Goal: Transaction & Acquisition: Purchase product/service

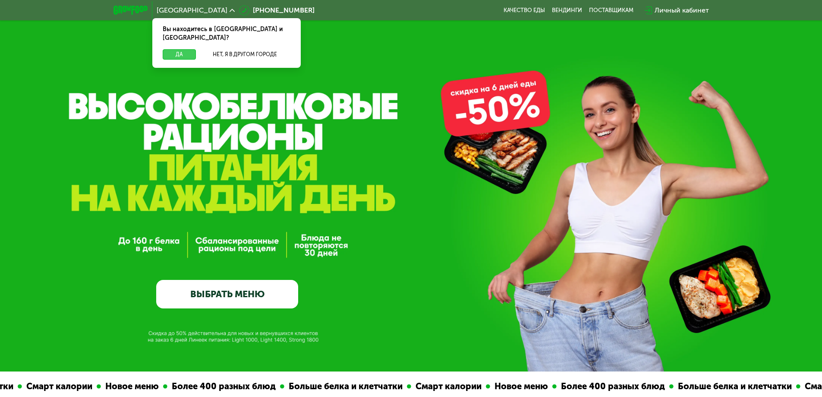
click at [174, 49] on button "Да" at bounding box center [179, 54] width 33 height 10
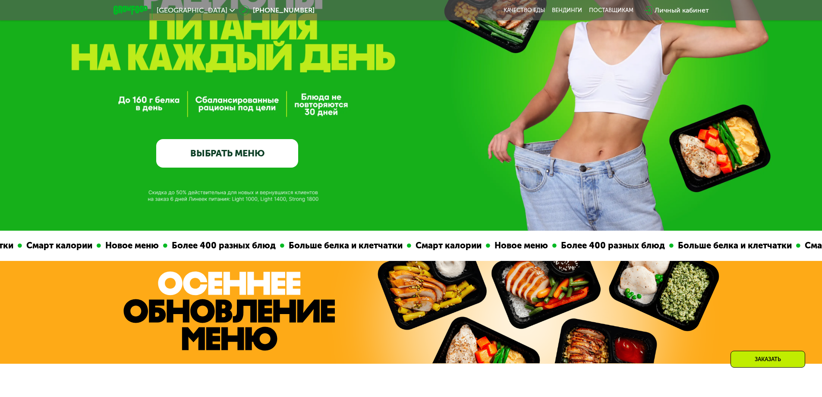
scroll to position [216, 0]
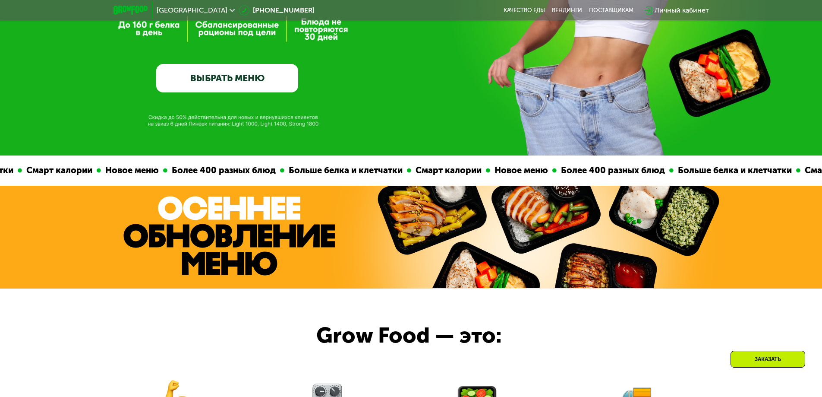
click at [255, 77] on link "ВЫБРАТЬ МЕНЮ" at bounding box center [227, 78] width 142 height 28
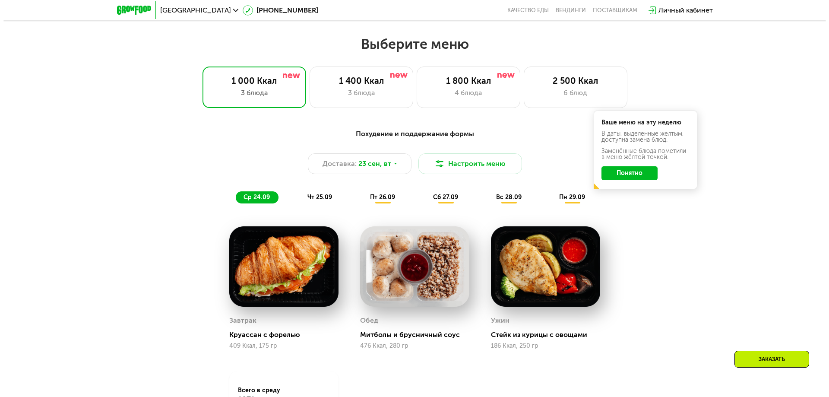
scroll to position [716, 0]
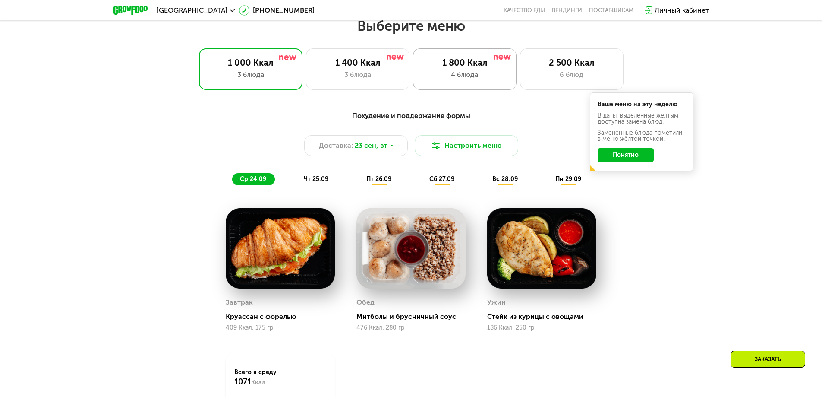
click at [452, 68] on div "1 800 Ккал" at bounding box center [464, 62] width 85 height 10
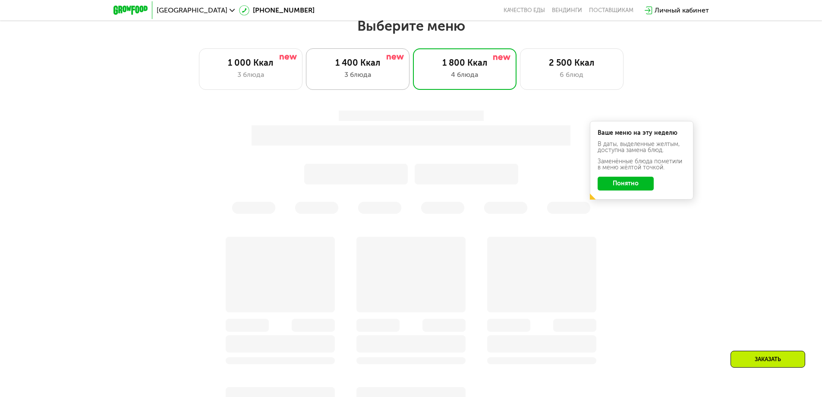
click at [369, 80] on div "3 блюда" at bounding box center [357, 75] width 85 height 10
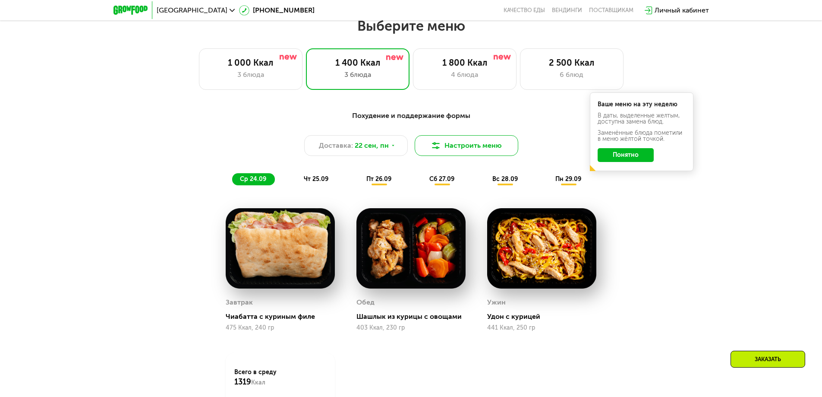
click at [474, 145] on button "Настроить меню" at bounding box center [467, 145] width 104 height 21
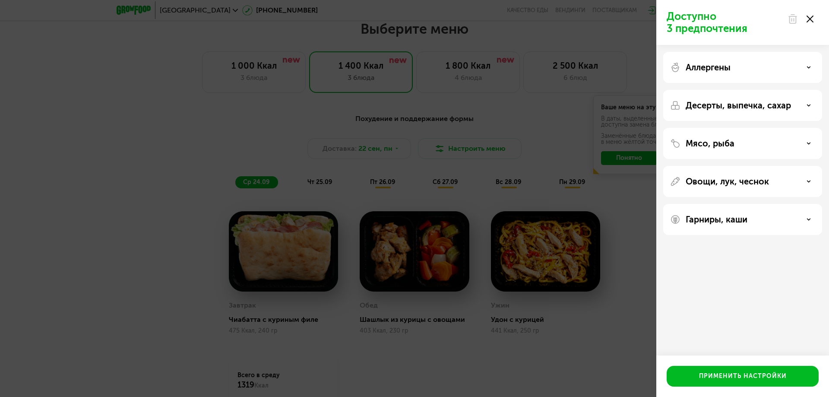
click at [746, 68] on div "Аллергены" at bounding box center [742, 67] width 145 height 10
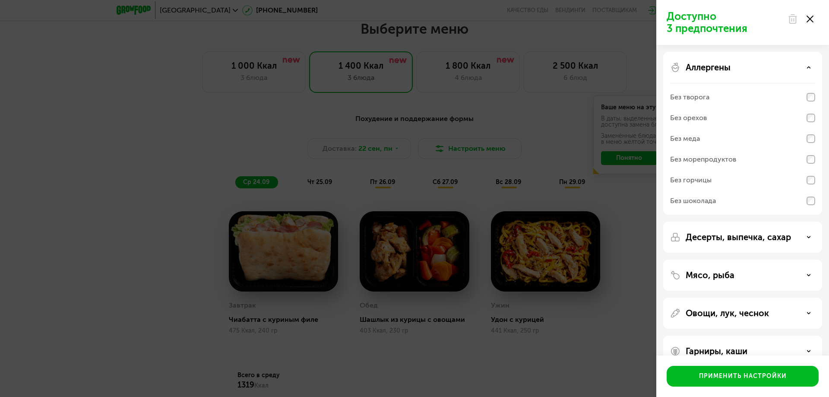
click at [730, 95] on div "Без творога" at bounding box center [742, 97] width 145 height 21
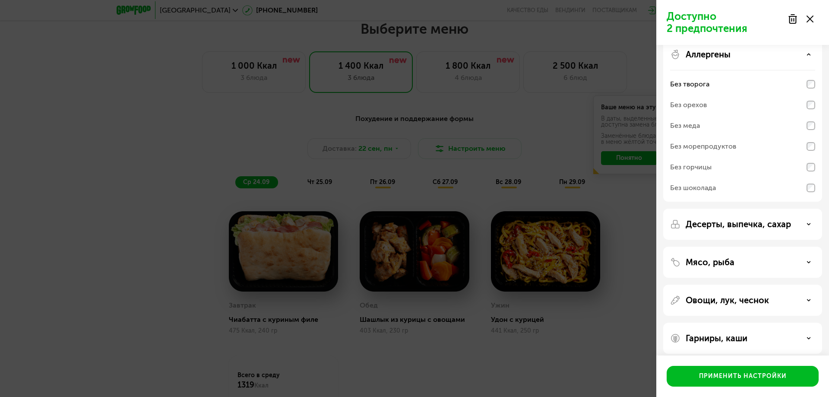
scroll to position [20, 0]
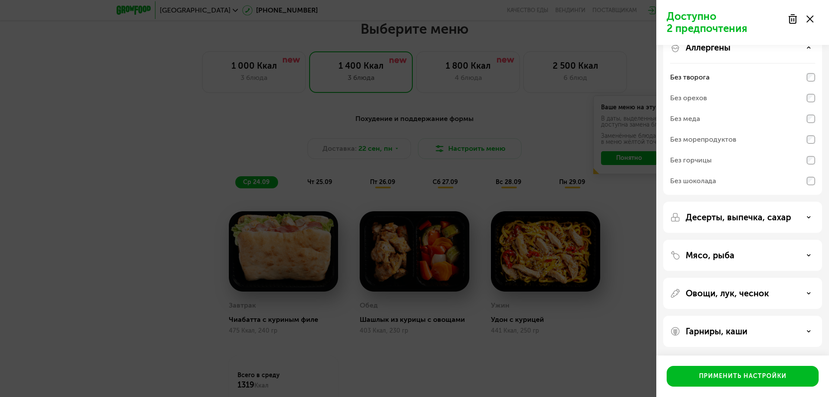
click at [722, 160] on div "Без горчицы" at bounding box center [742, 160] width 145 height 21
click at [726, 219] on p "Десерты, выпечка, сахар" at bounding box center [738, 217] width 105 height 10
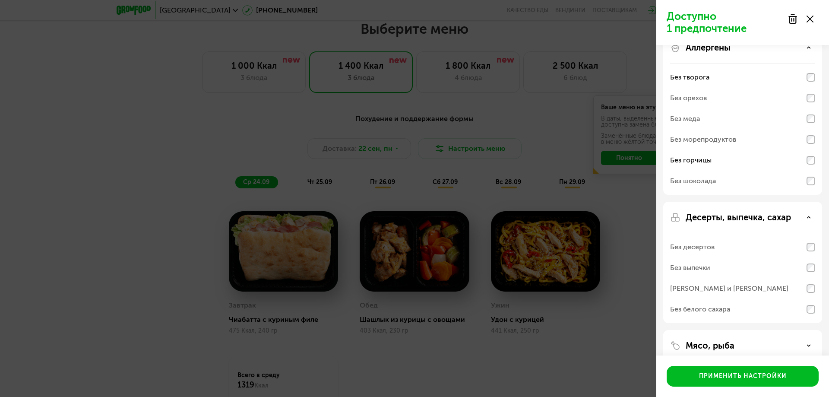
scroll to position [63, 0]
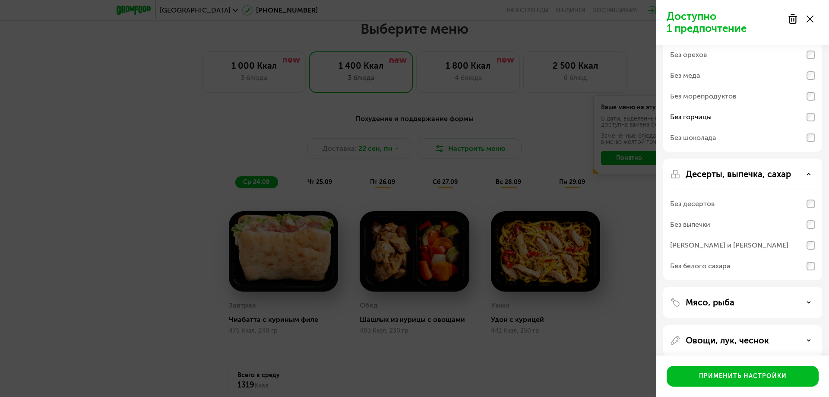
click at [716, 268] on div "Без белого сахара" at bounding box center [700, 266] width 60 height 10
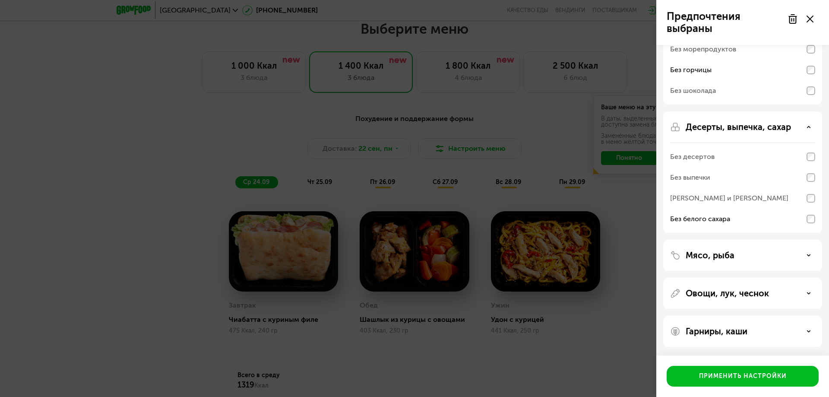
click at [740, 256] on div "Мясо, рыба" at bounding box center [742, 255] width 145 height 10
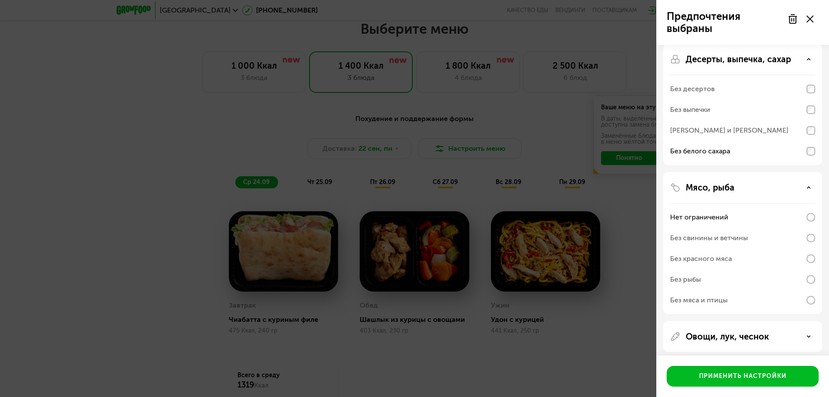
scroll to position [196, 0]
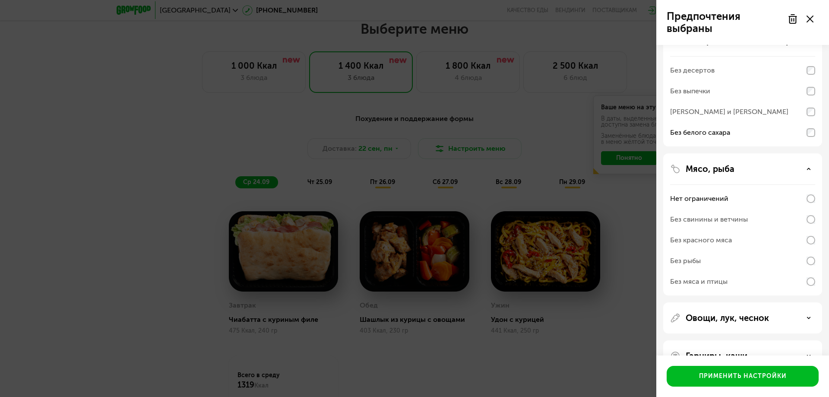
click at [724, 174] on p "Мясо, рыба" at bounding box center [710, 169] width 49 height 10
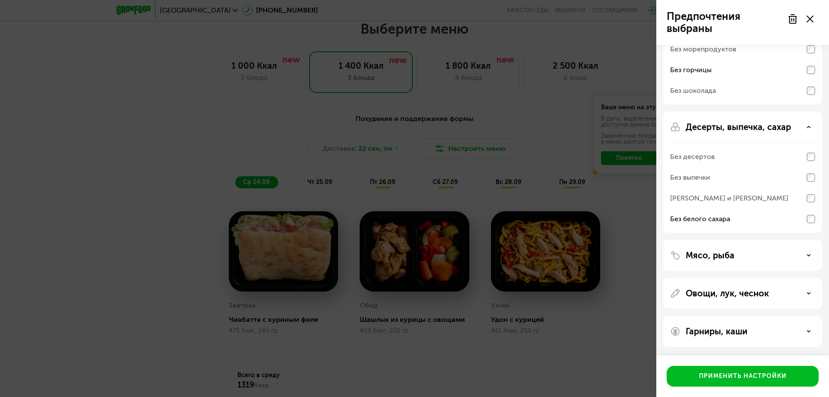
click at [720, 253] on p "Мясо, рыба" at bounding box center [710, 255] width 49 height 10
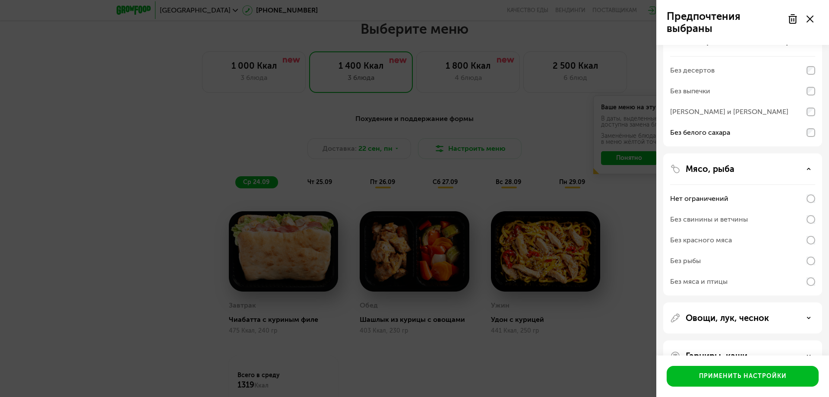
click at [727, 165] on p "Мясо, рыба" at bounding box center [710, 169] width 49 height 10
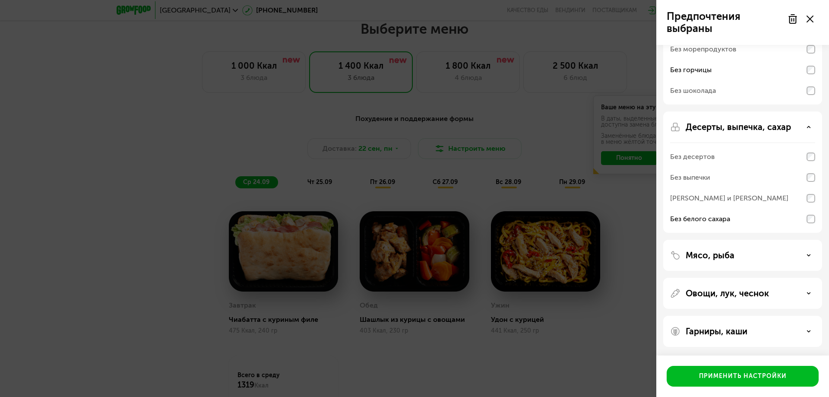
click at [733, 297] on p "Овощи, лук, чеснок" at bounding box center [727, 293] width 83 height 10
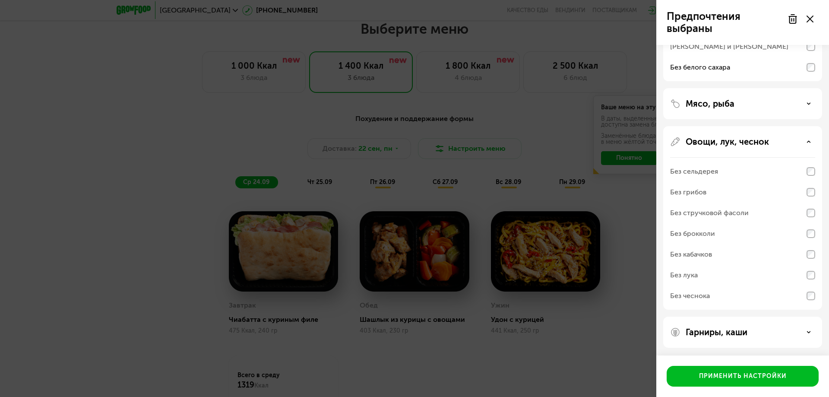
scroll to position [262, 0]
click at [724, 142] on p "Овощи, лук, чеснок" at bounding box center [727, 141] width 83 height 10
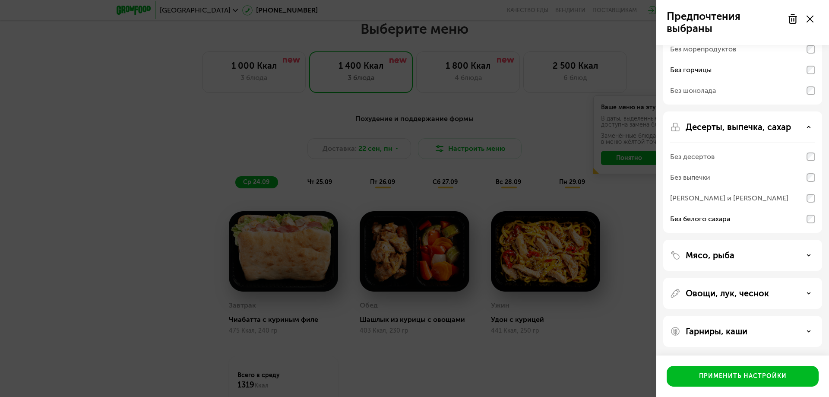
scroll to position [110, 0]
click at [726, 335] on p "Гарниры, каши" at bounding box center [717, 331] width 62 height 10
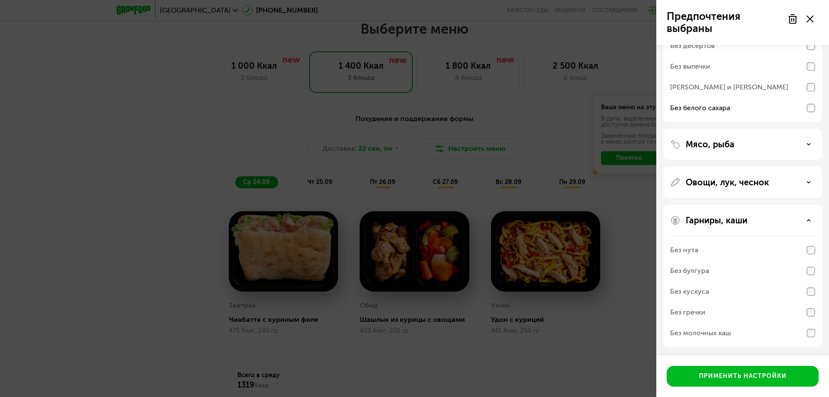
click at [733, 333] on div "Без молочных каш" at bounding box center [742, 332] width 145 height 21
click at [724, 331] on div "Без молочных каш" at bounding box center [700, 333] width 61 height 10
click at [723, 331] on div "Без молочных каш" at bounding box center [700, 333] width 61 height 10
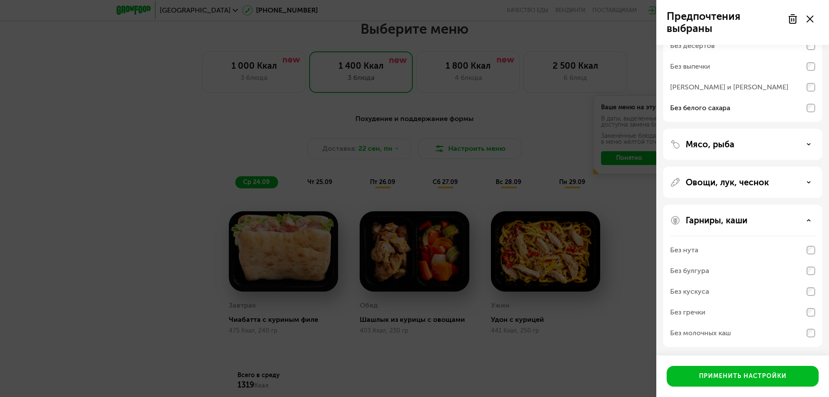
click at [802, 221] on div "Гарниры, каши" at bounding box center [742, 220] width 145 height 10
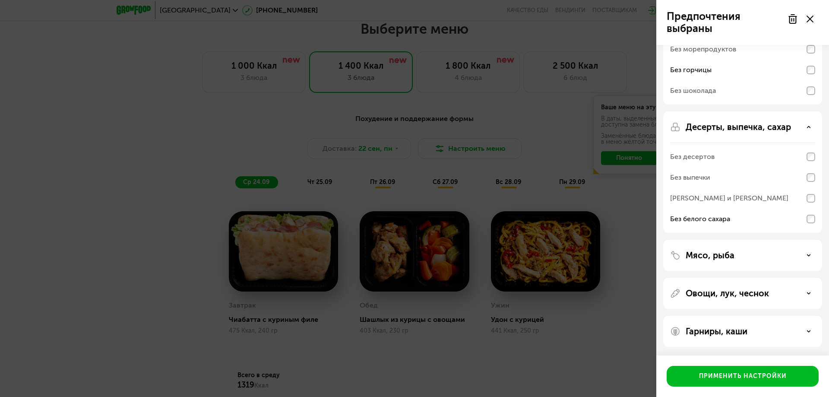
scroll to position [110, 0]
click at [812, 326] on div "Гарниры, каши" at bounding box center [742, 331] width 145 height 10
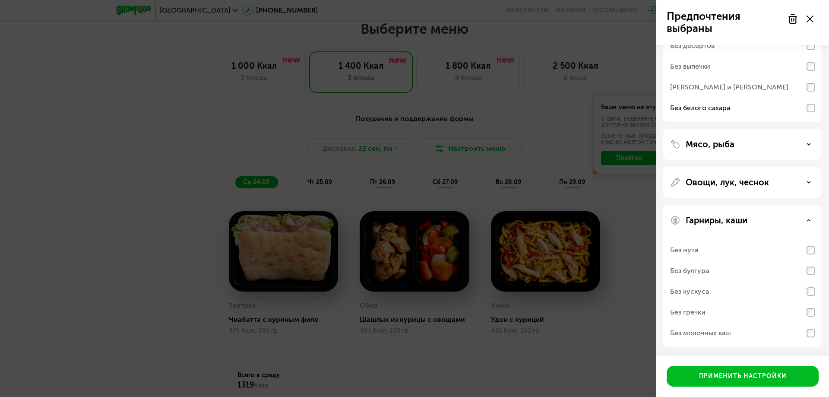
click at [810, 318] on div "Без гречки" at bounding box center [742, 312] width 145 height 21
click at [811, 301] on div "Без кускуса" at bounding box center [742, 291] width 145 height 21
click at [703, 292] on div "Без кускуса" at bounding box center [689, 291] width 39 height 10
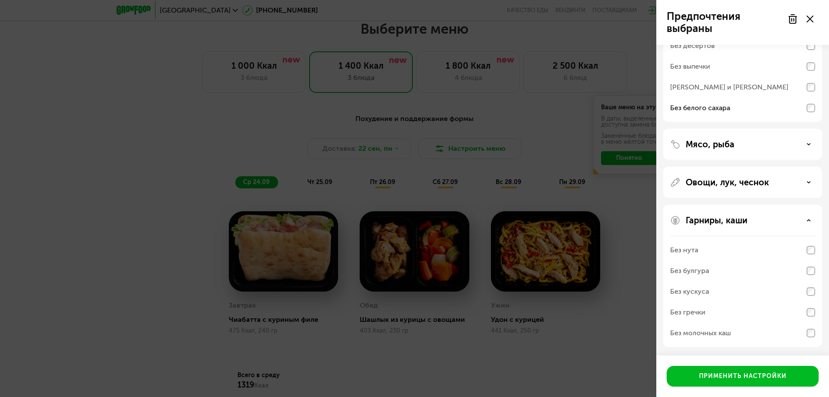
click at [698, 325] on div "Без молочных каш" at bounding box center [742, 332] width 145 height 21
click at [701, 333] on div "Без молочных каш" at bounding box center [700, 333] width 61 height 10
click at [742, 380] on div "Применить настройки" at bounding box center [743, 376] width 88 height 9
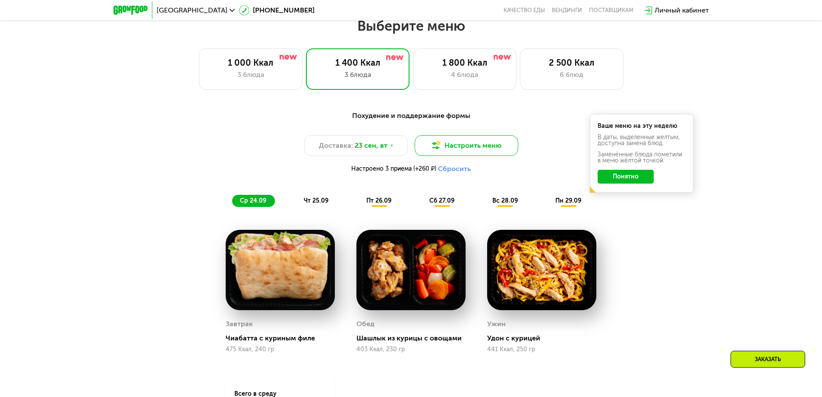
click at [472, 149] on button "Настроить меню" at bounding box center [467, 145] width 104 height 21
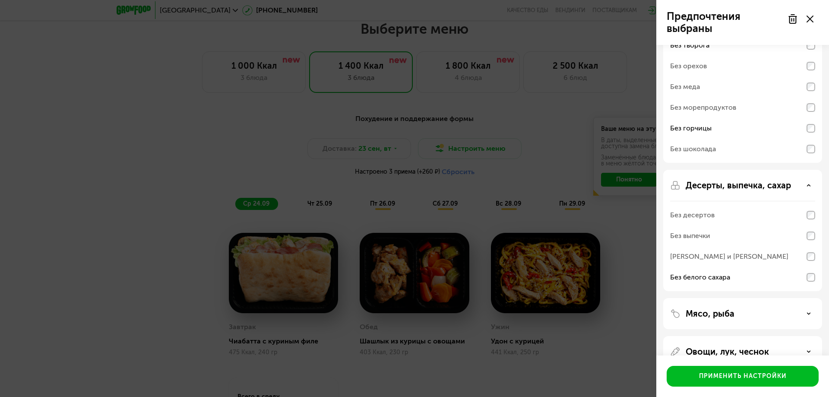
scroll to position [110, 0]
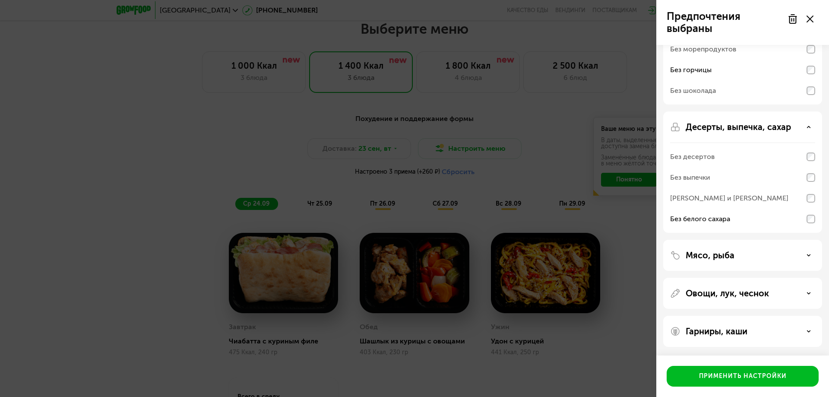
click at [755, 331] on div "Гарниры, каши" at bounding box center [742, 331] width 145 height 10
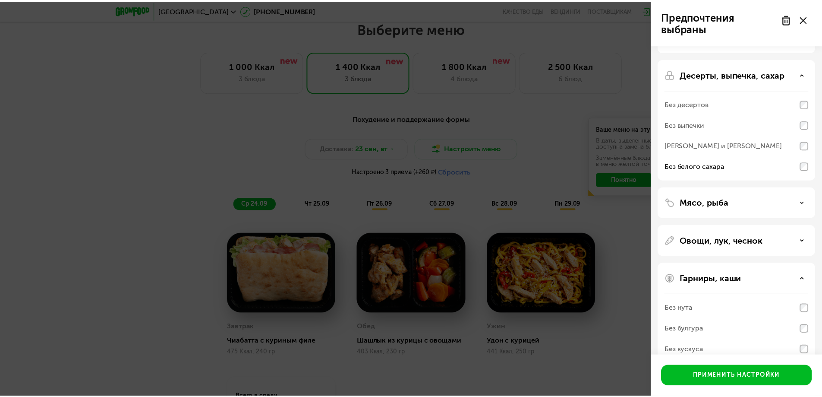
scroll to position [221, 0]
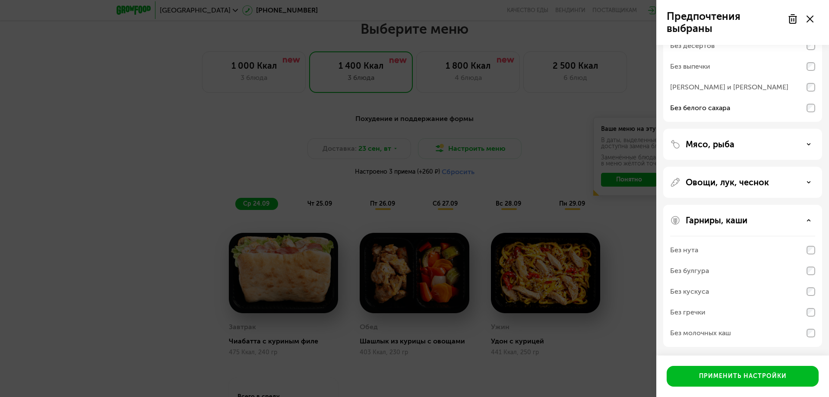
click at [806, 333] on div "Без молочных каш" at bounding box center [742, 332] width 145 height 21
click at [804, 333] on div "Без молочных каш" at bounding box center [742, 332] width 145 height 21
click at [722, 336] on div "Без молочных каш" at bounding box center [700, 333] width 61 height 10
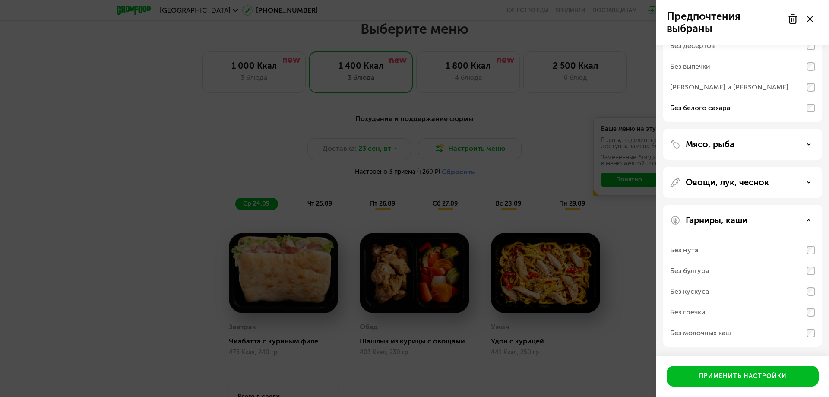
click at [722, 336] on div "Без молочных каш" at bounding box center [700, 333] width 61 height 10
click at [714, 335] on div "Без молочных каш" at bounding box center [700, 333] width 61 height 10
click at [624, 280] on div "Предпочтения выбраны Аллергены Без творога Без орехов Без меда Без морепродукто…" at bounding box center [414, 198] width 829 height 397
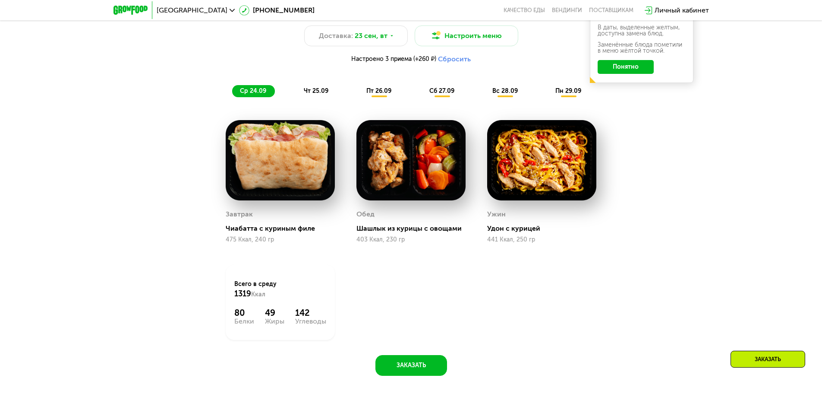
scroll to position [759, 0]
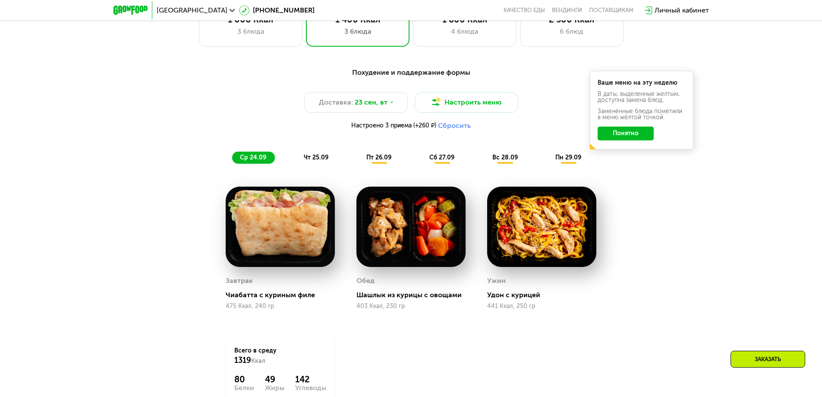
click at [316, 161] on span "чт 25.09" at bounding box center [316, 157] width 25 height 7
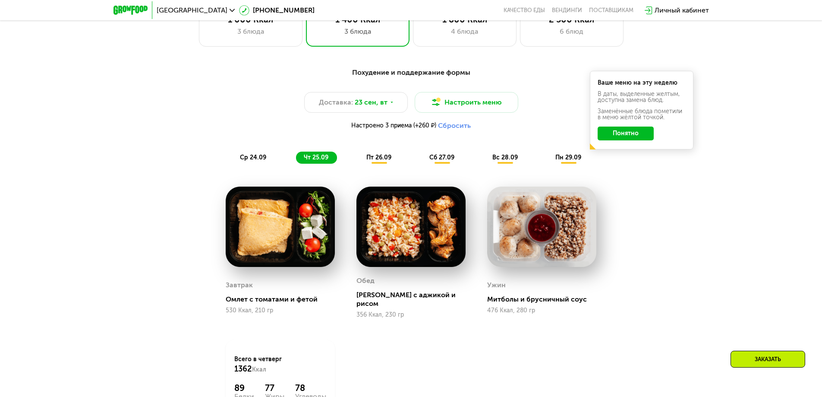
click at [379, 160] on span "пт 26.09" at bounding box center [379, 157] width 25 height 7
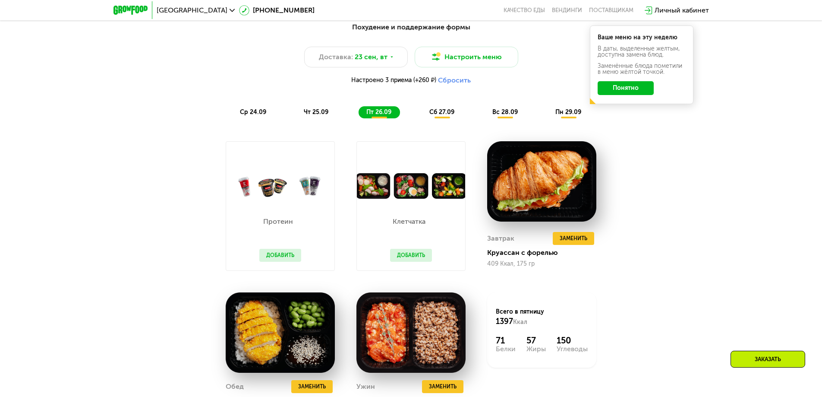
scroll to position [802, 0]
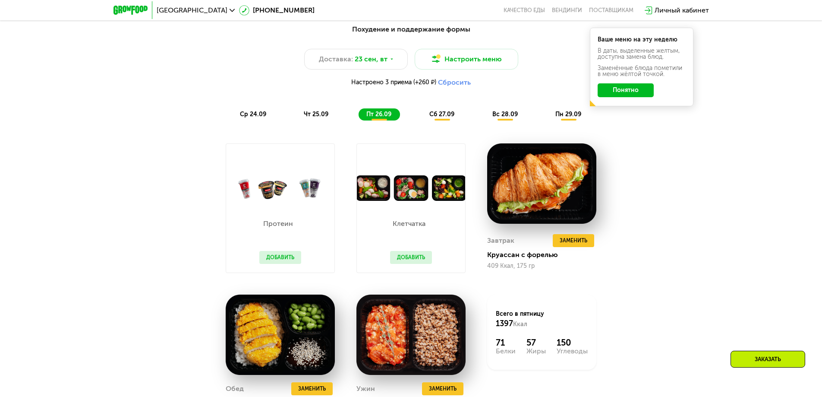
click at [448, 117] on span "сб 27.09" at bounding box center [442, 114] width 25 height 7
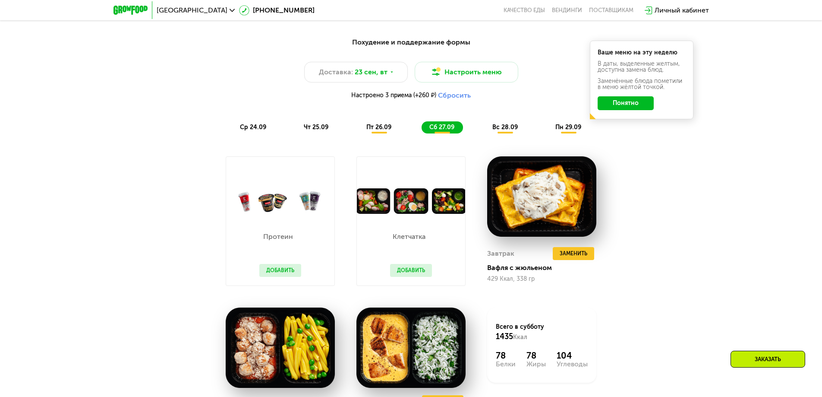
scroll to position [759, 0]
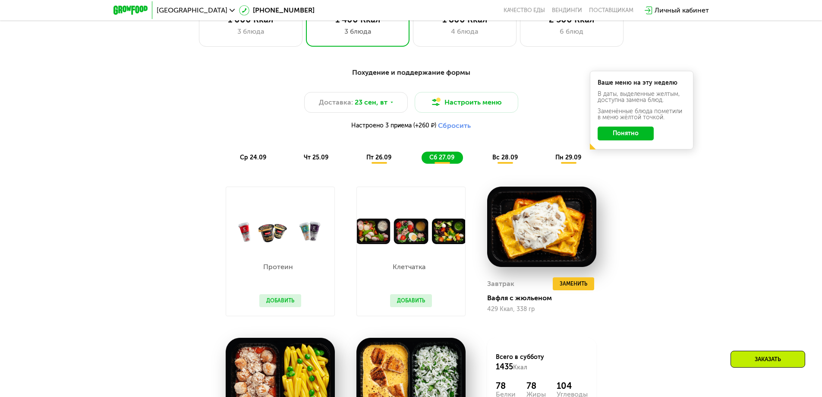
click at [504, 160] on span "вс 28.09" at bounding box center [505, 157] width 25 height 7
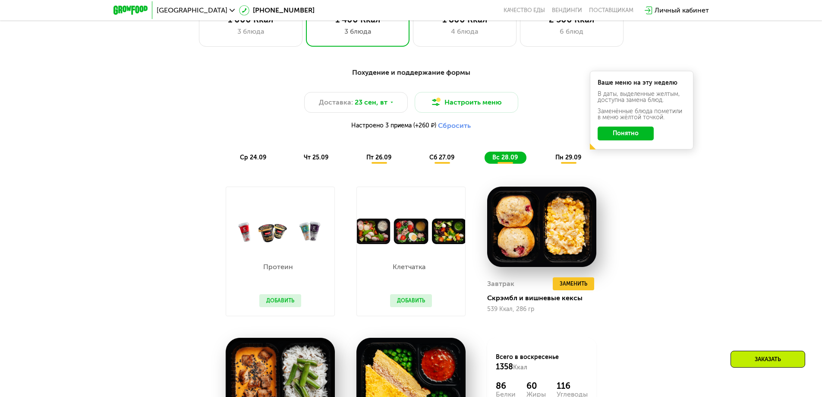
click at [563, 161] on span "пн 29.09" at bounding box center [569, 157] width 26 height 7
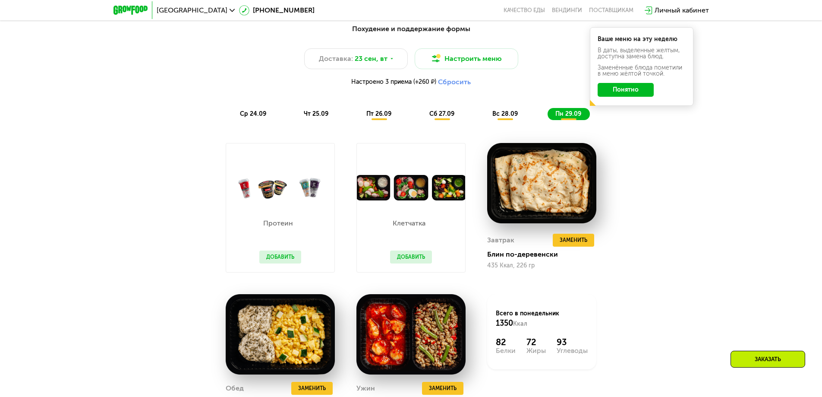
scroll to position [802, 0]
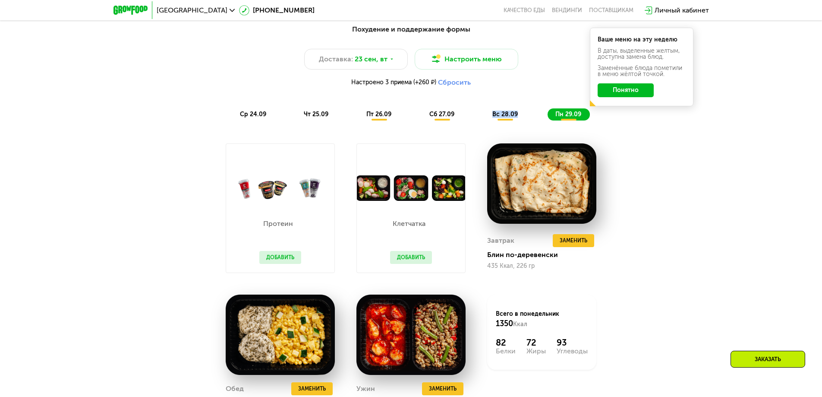
drag, startPoint x: 558, startPoint y: 120, endPoint x: 480, endPoint y: 122, distance: 78.6
click at [480, 120] on div "ср 24.09 чт 25.09 пт 26.09 сб 27.09 вс 28.09 пн 29.09" at bounding box center [411, 114] width 358 height 12
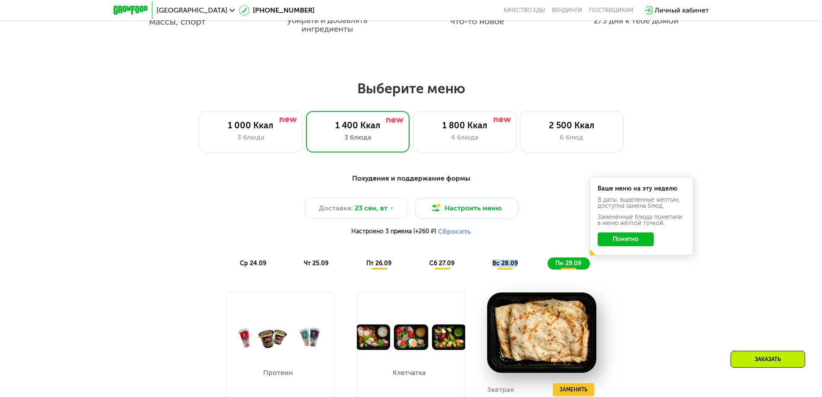
scroll to position [629, 0]
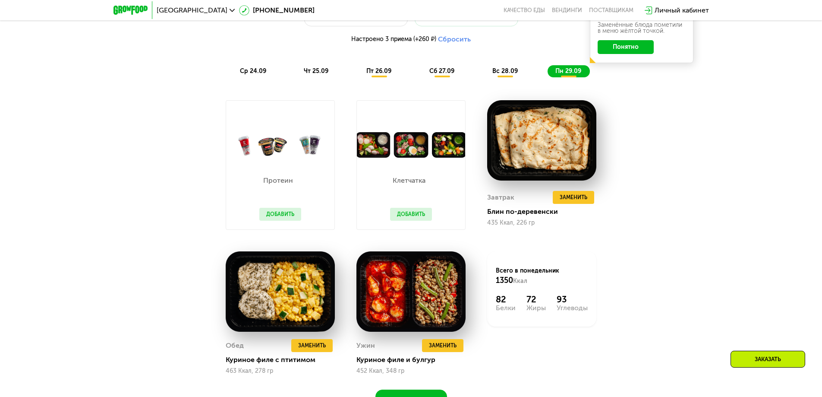
click at [766, 359] on div "Заказать" at bounding box center [768, 359] width 75 height 17
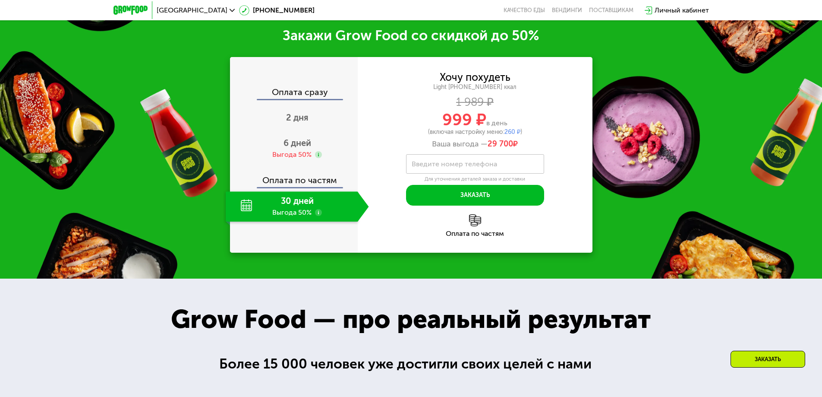
scroll to position [1280, 0]
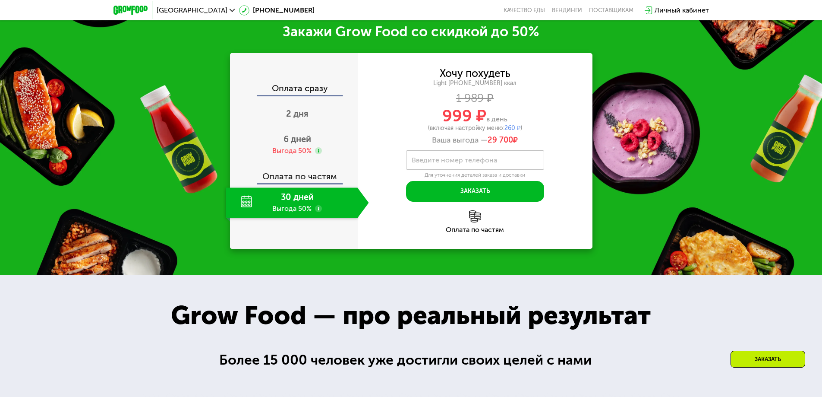
click at [470, 222] on img at bounding box center [475, 216] width 12 height 12
click at [478, 221] on img at bounding box center [475, 216] width 12 height 12
click at [471, 237] on div "Хочу похудеть Light [PHONE_NUMBER] ккал 1 989 ₽ 999 ₽ в день (включая настройку…" at bounding box center [475, 151] width 235 height 196
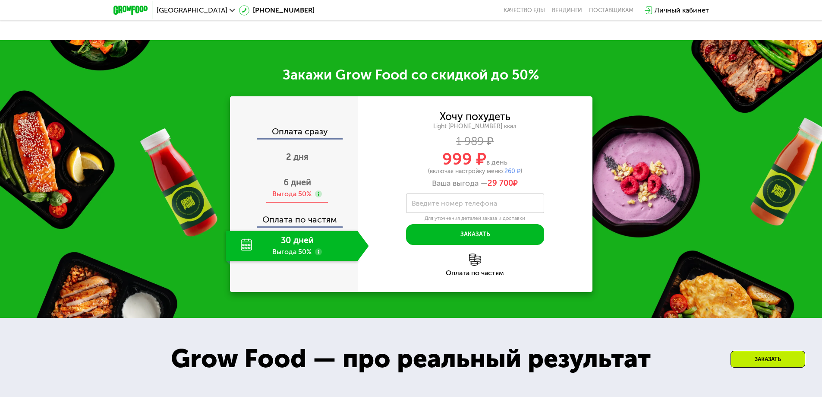
click at [284, 193] on div "Выгода 50%" at bounding box center [291, 193] width 39 height 9
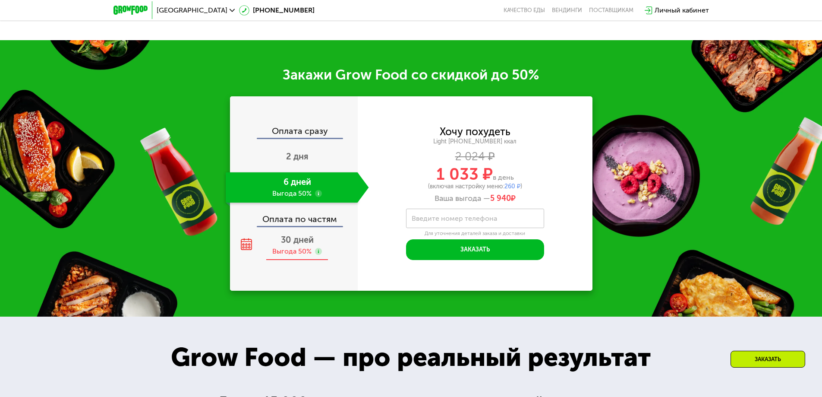
click at [305, 242] on span "30 дней" at bounding box center [297, 239] width 33 height 10
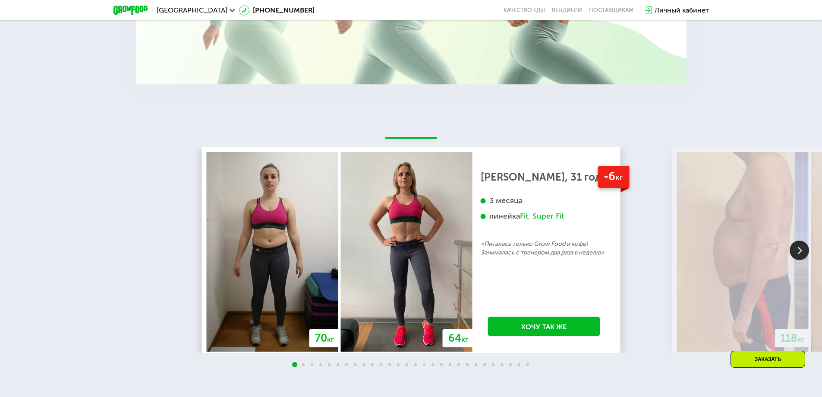
scroll to position [2014, 0]
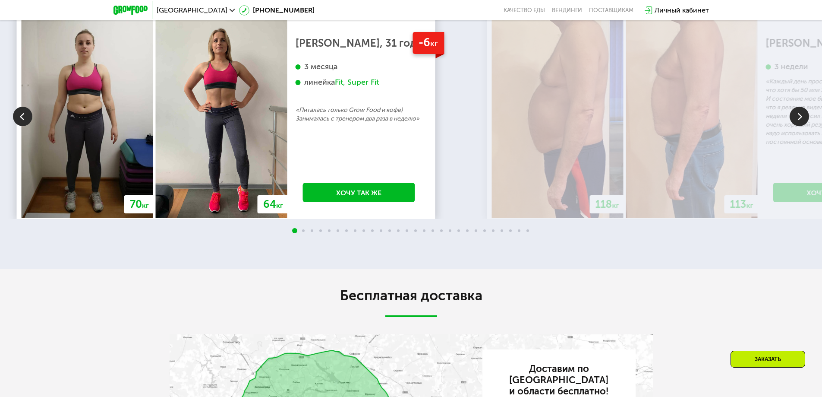
click at [288, 126] on div "-6 кг [PERSON_NAME], 31 год 3 месяца линейка Fit, Super Fit «Питалась только Gr…" at bounding box center [359, 117] width 143 height 199
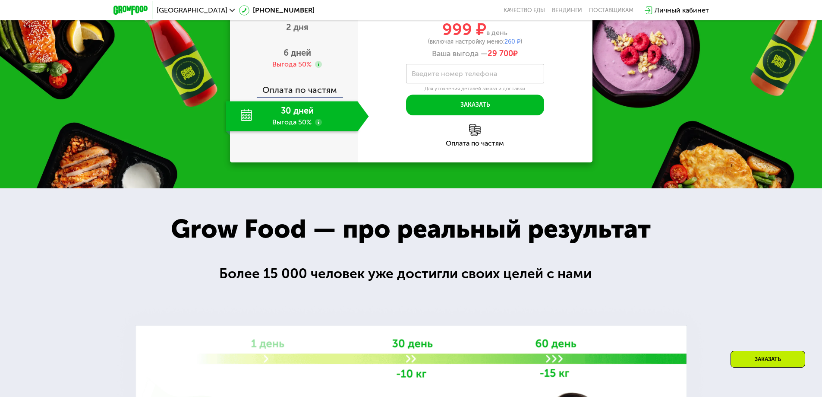
scroll to position [1280, 0]
